Goal: Transaction & Acquisition: Subscribe to service/newsletter

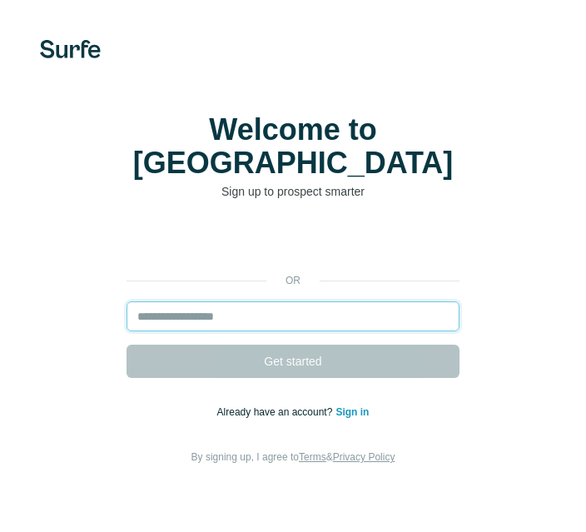
click at [186, 308] on input "email" at bounding box center [293, 316] width 333 height 30
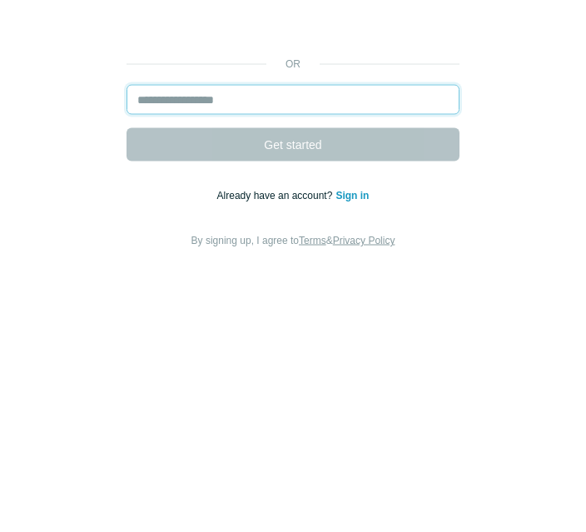
type input "**********"
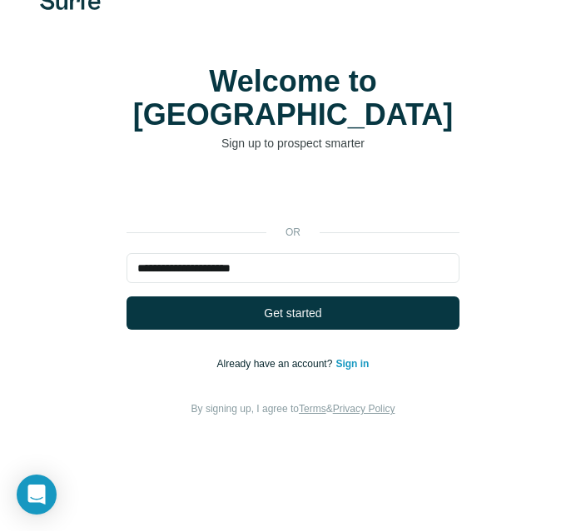
scroll to position [72, 0]
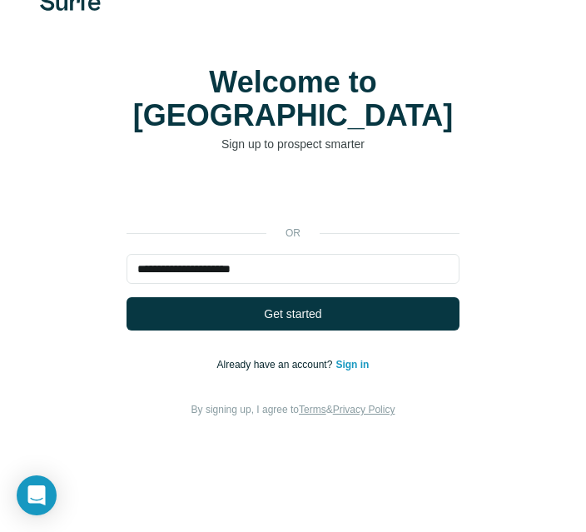
click at [300, 305] on span "Get started" at bounding box center [292, 313] width 57 height 17
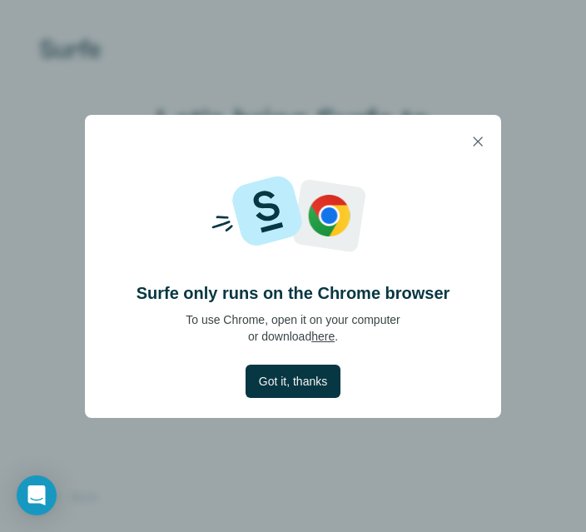
click at [492, 133] on button "button" at bounding box center [477, 141] width 33 height 33
click at [489, 154] on button "button" at bounding box center [477, 141] width 33 height 33
